Goal: Task Accomplishment & Management: Manage account settings

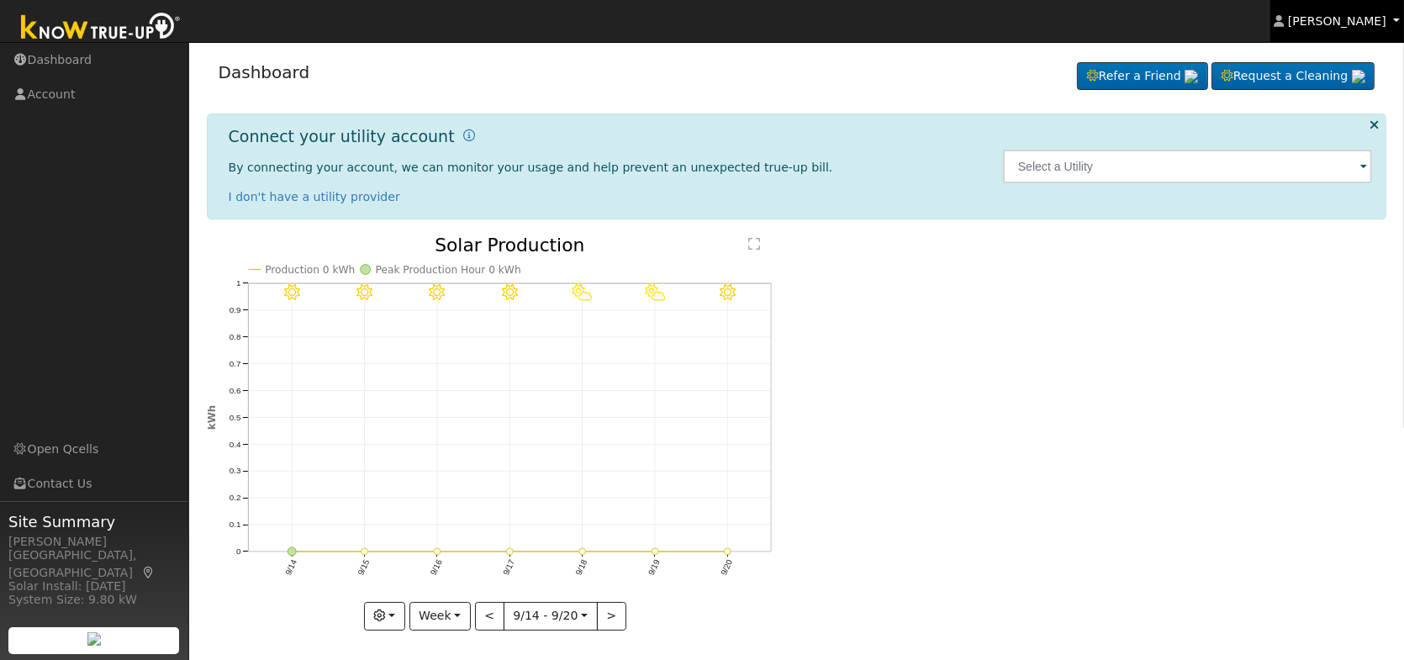
click at [1393, 19] on link "[PERSON_NAME]" at bounding box center [1338, 21] width 135 height 42
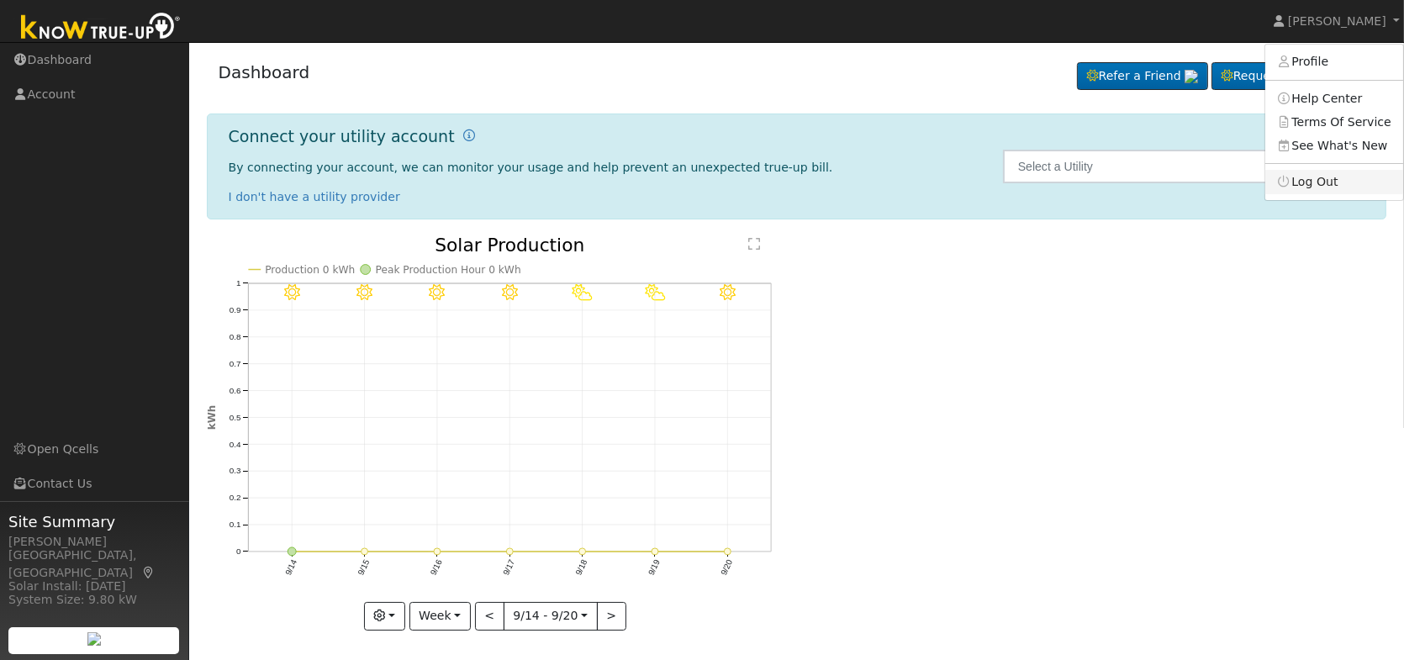
click at [1335, 178] on link "Log Out" at bounding box center [1335, 182] width 138 height 24
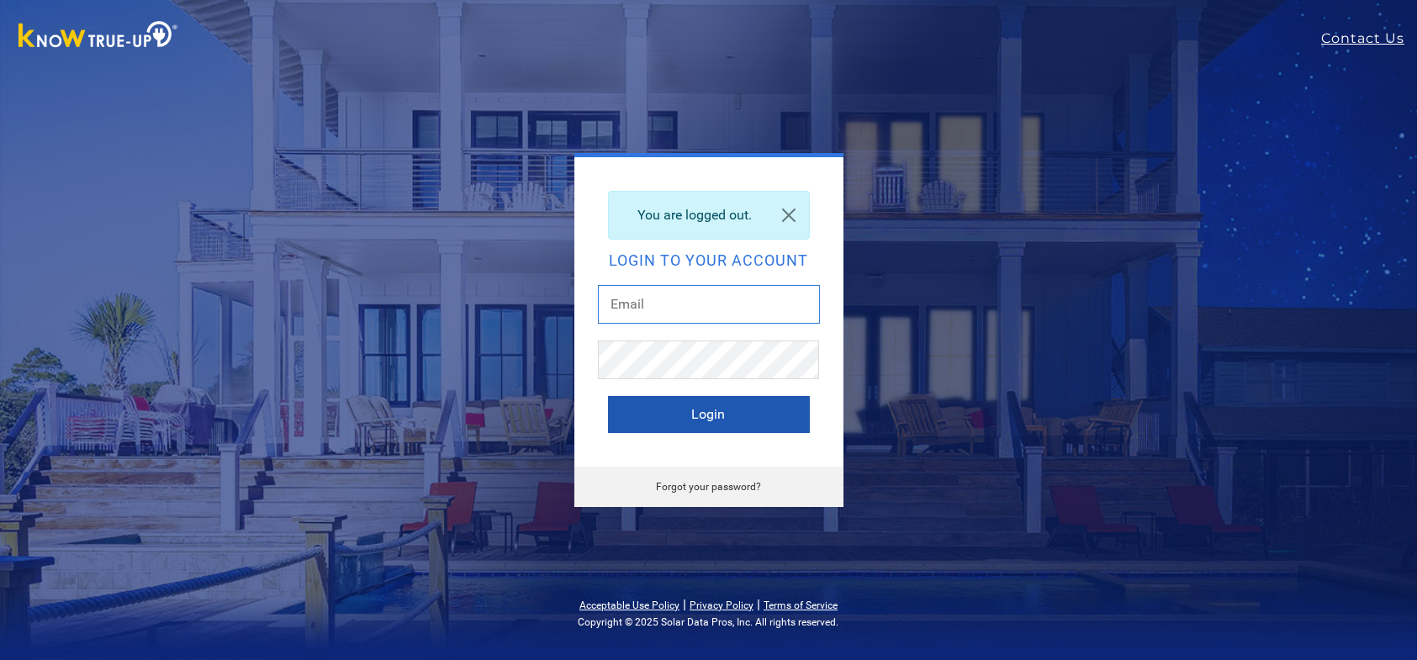
type input "[EMAIL_ADDRESS][DOMAIN_NAME]"
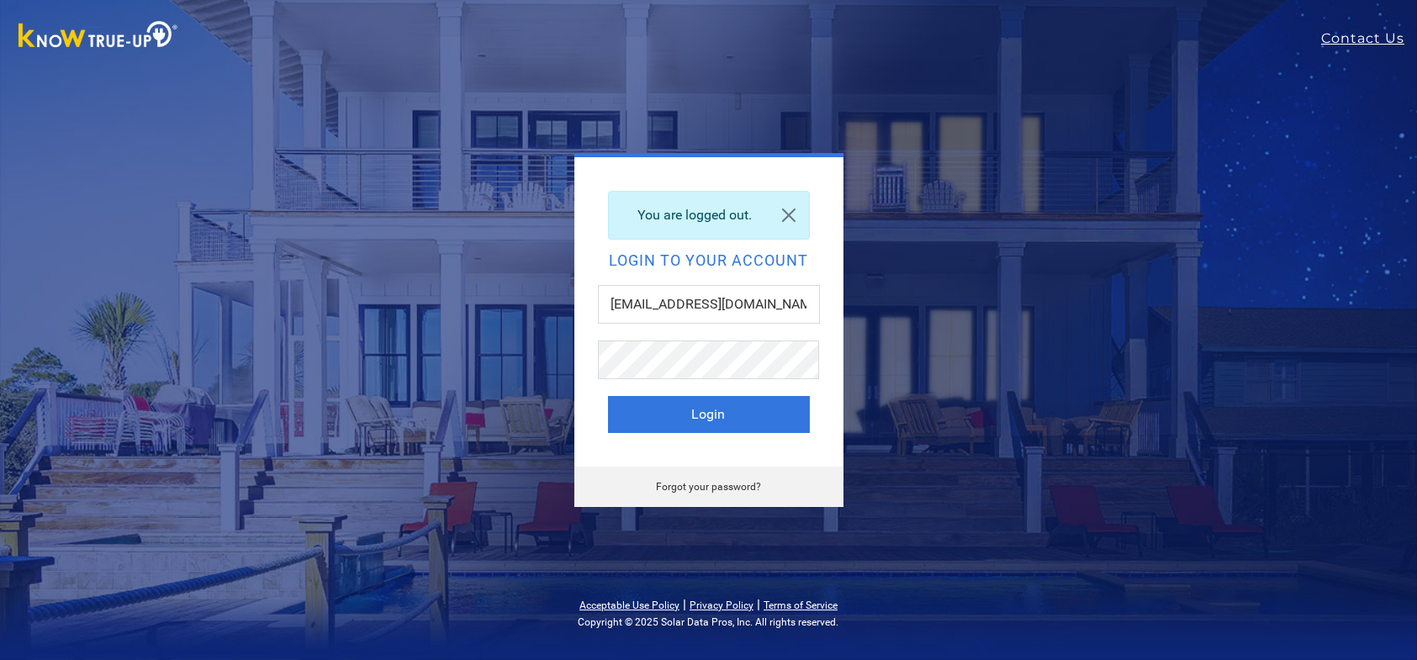
click at [696, 411] on button "Login" at bounding box center [709, 414] width 202 height 37
